Goal: Task Accomplishment & Management: Manage account settings

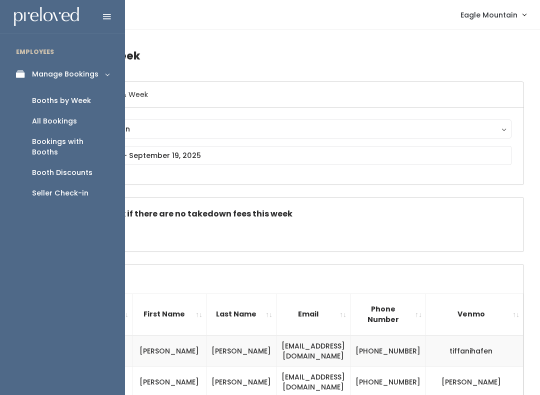
click at [7, 72] on link "Manage Bookings" at bounding box center [62, 74] width 125 height 23
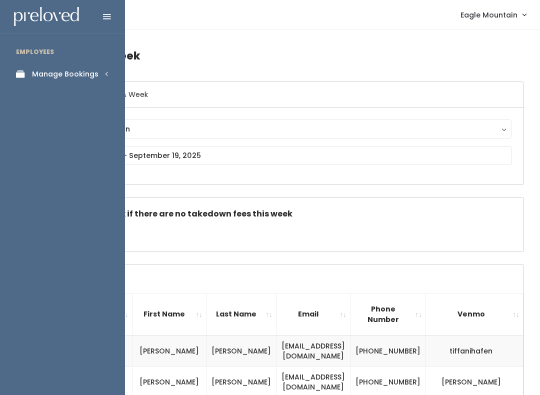
click at [98, 71] on link "Manage Bookings" at bounding box center [62, 74] width 125 height 23
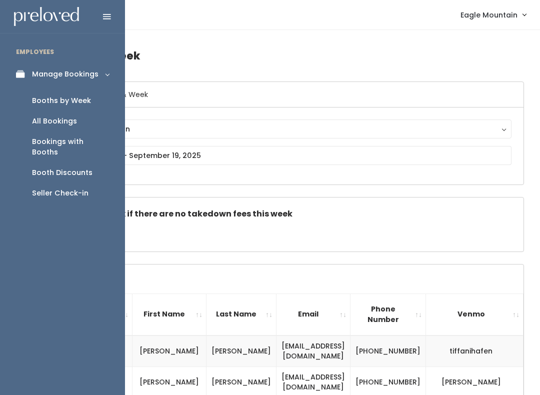
click at [78, 125] on link "All Bookings" at bounding box center [62, 121] width 125 height 21
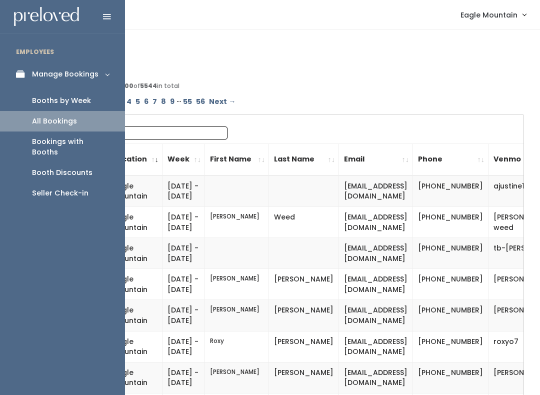
click at [77, 111] on link "All Bookings" at bounding box center [62, 121] width 125 height 21
click at [78, 101] on div "Booths by Week" at bounding box center [61, 101] width 59 height 11
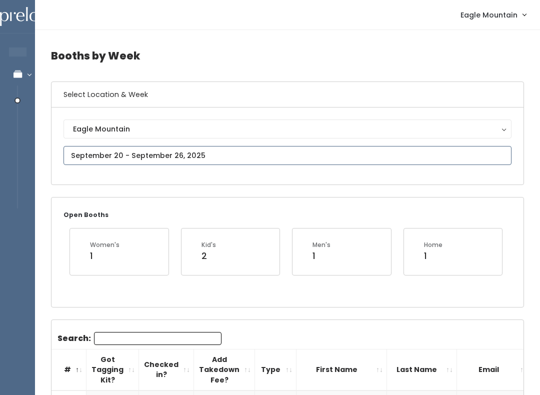
click at [388, 163] on input "text" at bounding box center [288, 155] width 448 height 19
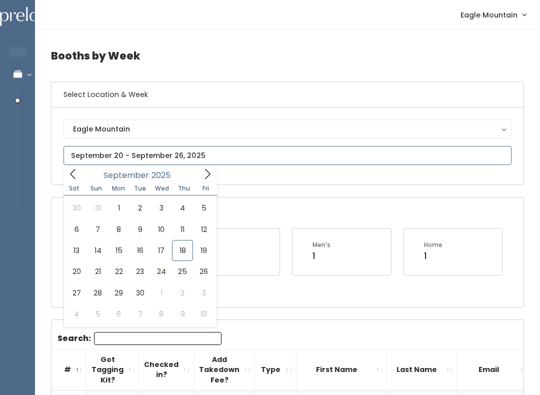
type input "September 20 to September 26"
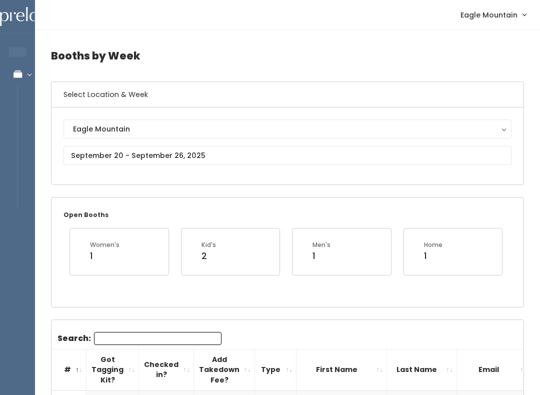
click at [366, 8] on div "Eagle Mountain Admin Home My bookings Account settings Logout" at bounding box center [289, 15] width 493 height 22
click at [360, 7] on div "Eagle Mountain Admin Home My bookings Account settings Logout" at bounding box center [289, 15] width 493 height 22
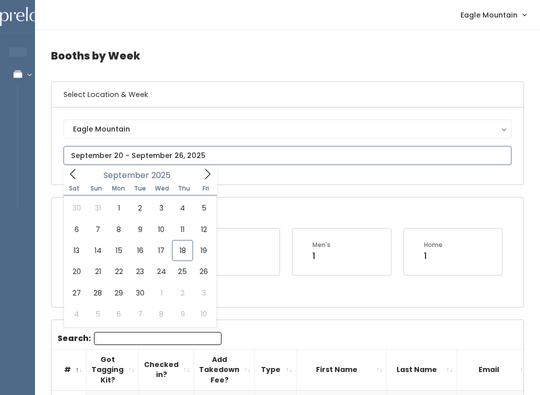
click at [190, 160] on input "text" at bounding box center [288, 155] width 448 height 19
click at [307, 201] on div "Open Booths Women's 1 Kid's 2 Men's 1 Home 1" at bounding box center [288, 252] width 472 height 109
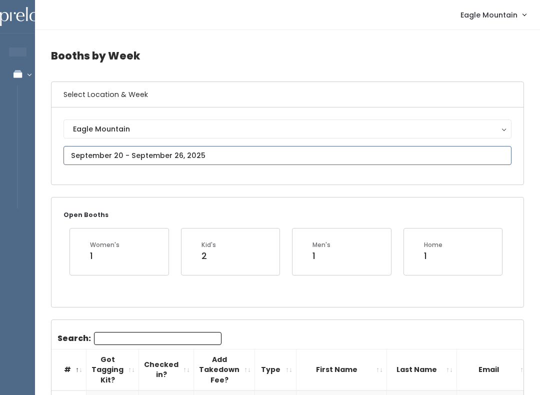
click at [282, 163] on input "text" at bounding box center [288, 155] width 448 height 19
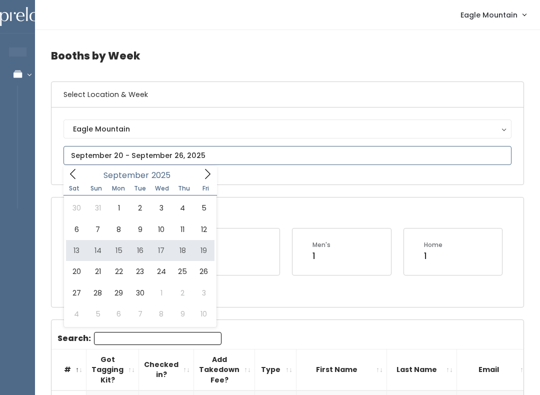
type input "September 13 to September 19"
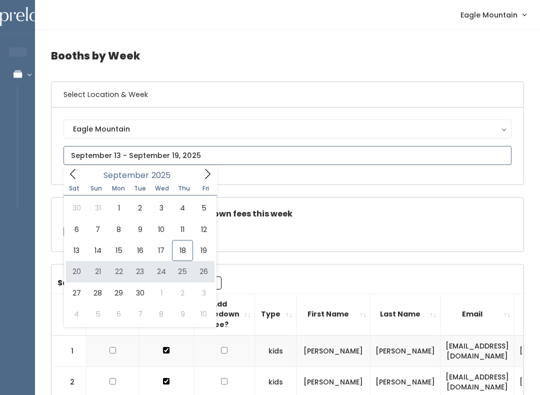
type input "September 20 to September 26"
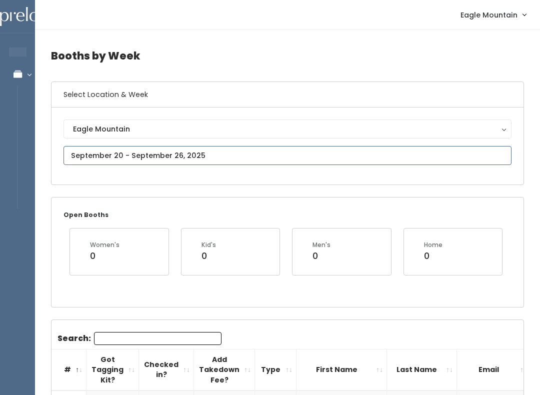
type input "September 20 to September 26"
click at [195, 153] on input "text" at bounding box center [288, 155] width 448 height 19
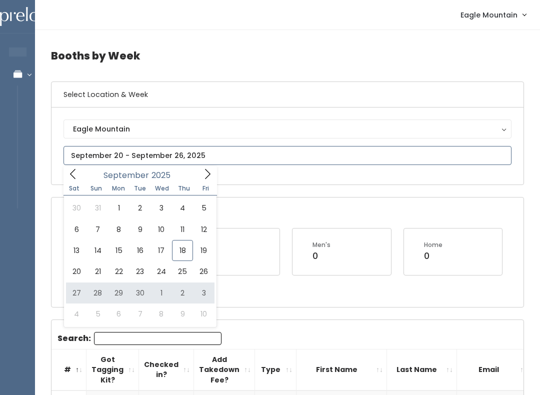
type input "[DATE] to [DATE]"
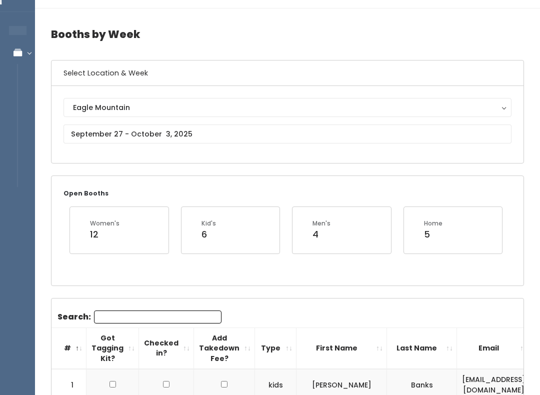
scroll to position [19, 0]
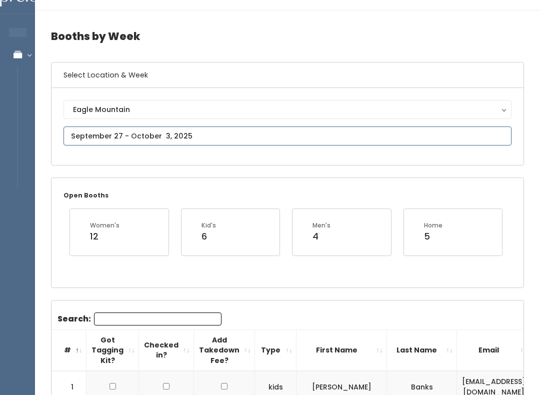
click at [267, 135] on input "text" at bounding box center [288, 136] width 448 height 19
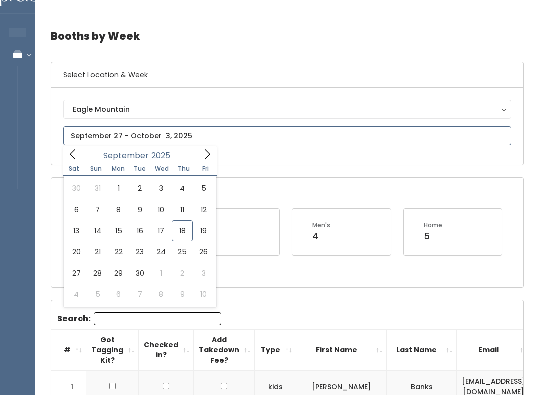
type input "September 13 to September 19"
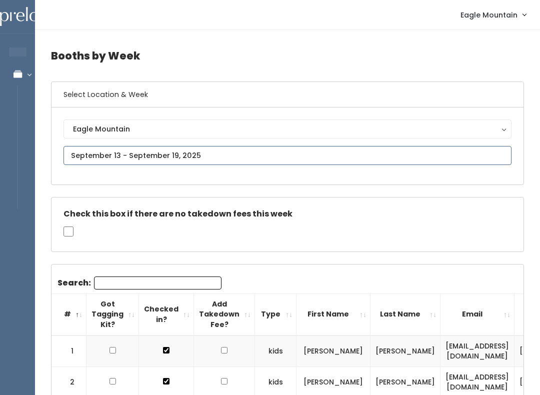
click at [249, 153] on input "text" at bounding box center [288, 155] width 448 height 19
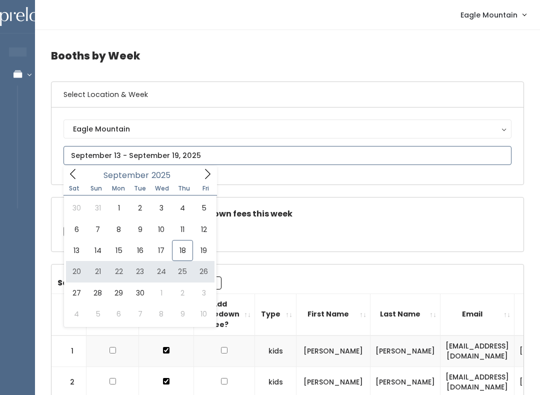
type input "September 20 to September 26"
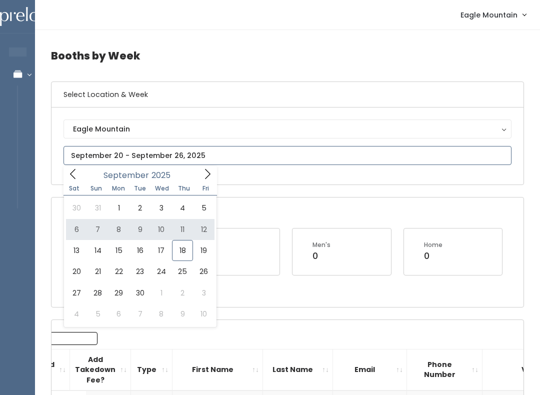
type input "[DATE] to [DATE]"
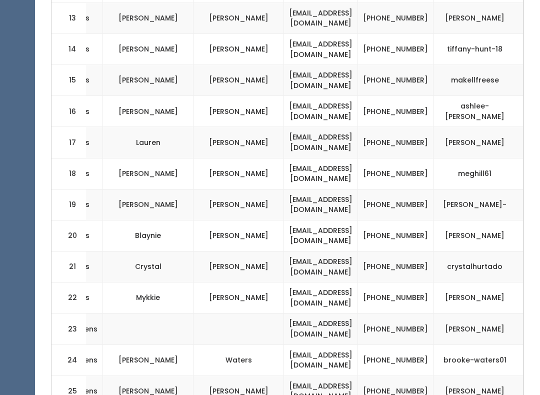
scroll to position [746, 0]
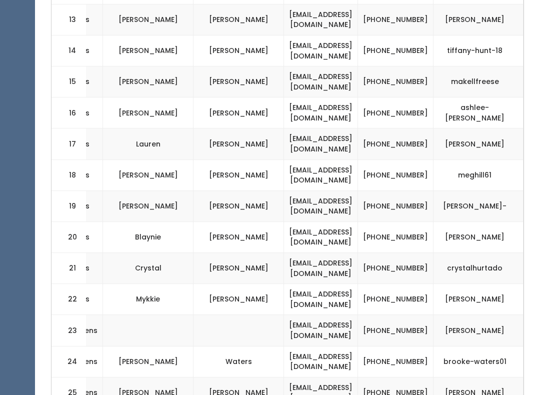
click at [418, 222] on td "(801) 750-5112" at bounding box center [396, 237] width 76 height 31
click at [412, 222] on td "(801) 750-5112" at bounding box center [396, 237] width 76 height 31
click at [411, 222] on td "(801) 750-5112" at bounding box center [396, 237] width 76 height 31
click at [415, 222] on td "(801) 750-5112" at bounding box center [396, 237] width 76 height 31
click at [421, 222] on td "(801) 750-5112" at bounding box center [396, 237] width 76 height 31
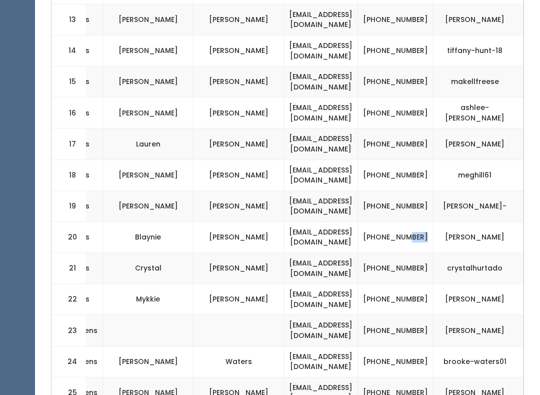
click at [416, 222] on td "(801) 750-5112" at bounding box center [396, 237] width 76 height 31
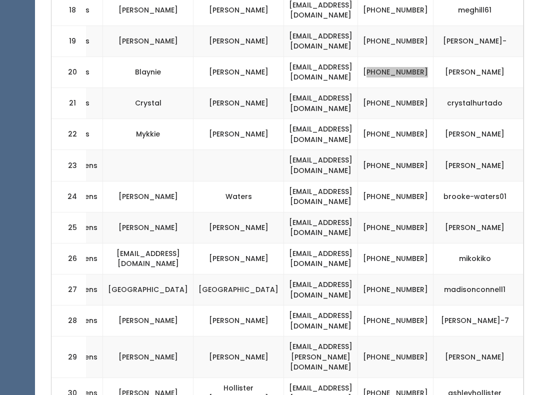
scroll to position [924, 0]
